Goal: Book appointment/travel/reservation

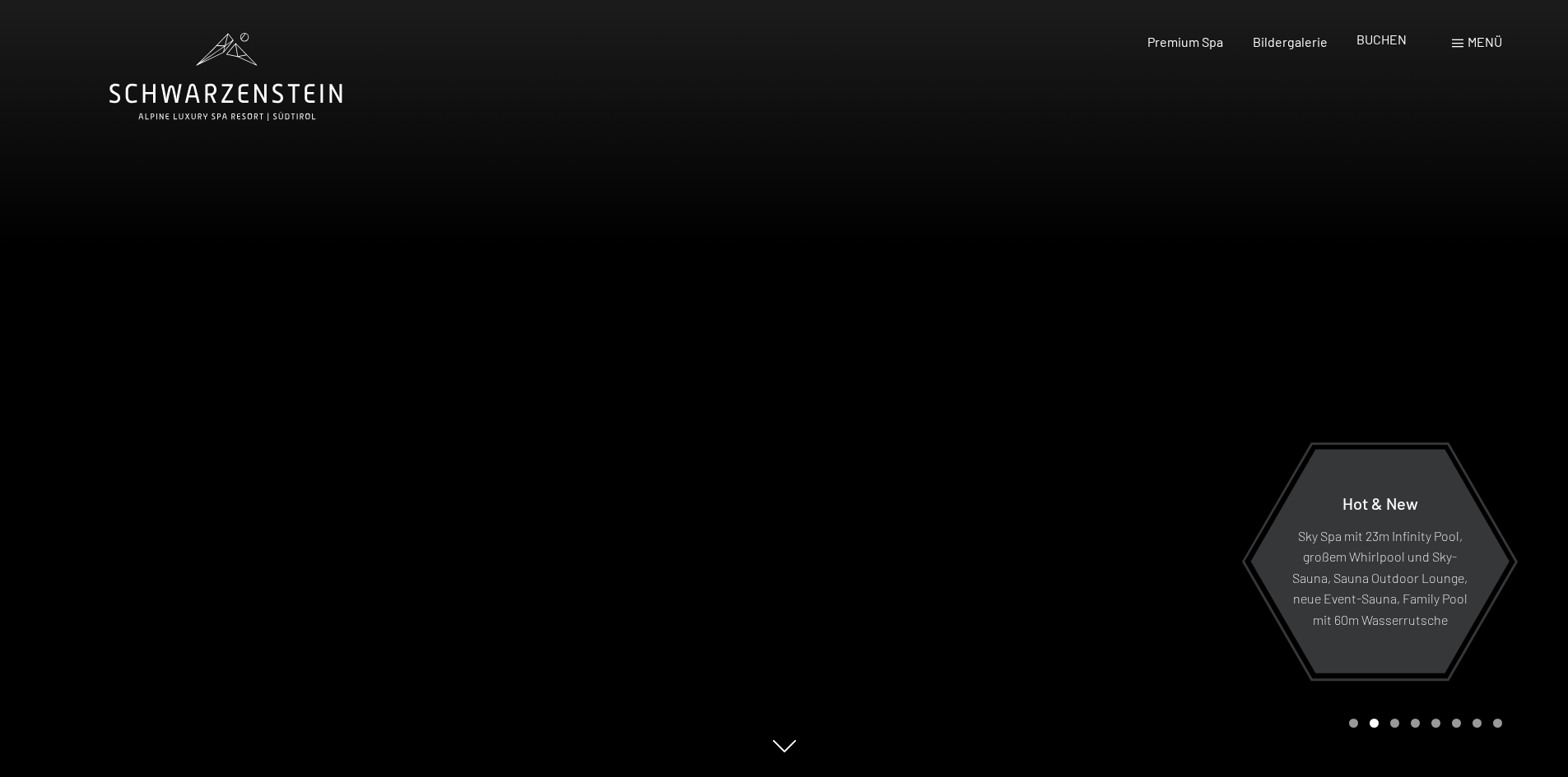
click at [1373, 38] on span "BUCHEN" at bounding box center [1381, 39] width 51 height 16
click at [1372, 34] on span "BUCHEN" at bounding box center [1381, 39] width 51 height 16
click at [1378, 39] on span "BUCHEN" at bounding box center [1381, 39] width 51 height 16
click at [1163, 38] on span "Premium Spa" at bounding box center [1185, 39] width 76 height 16
click at [1392, 42] on span "BUCHEN" at bounding box center [1381, 39] width 51 height 16
